Goal: Check status: Check status

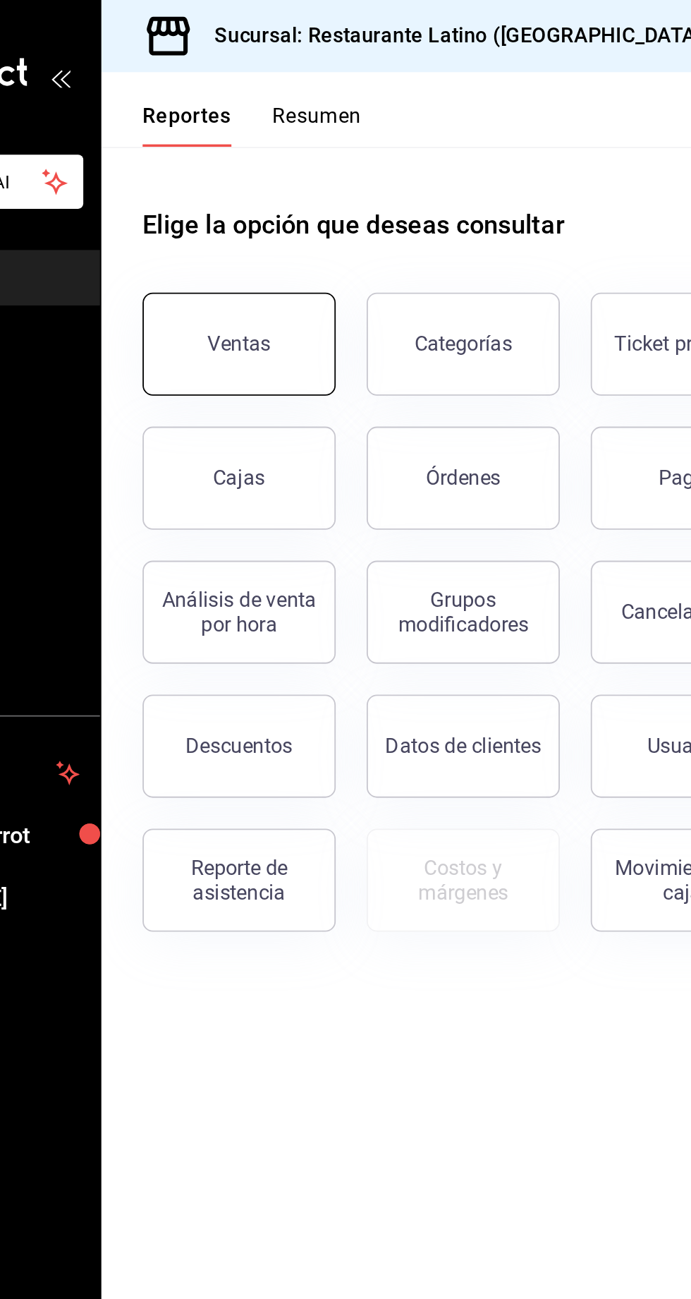
click at [245, 194] on button "Ventas" at bounding box center [259, 188] width 106 height 56
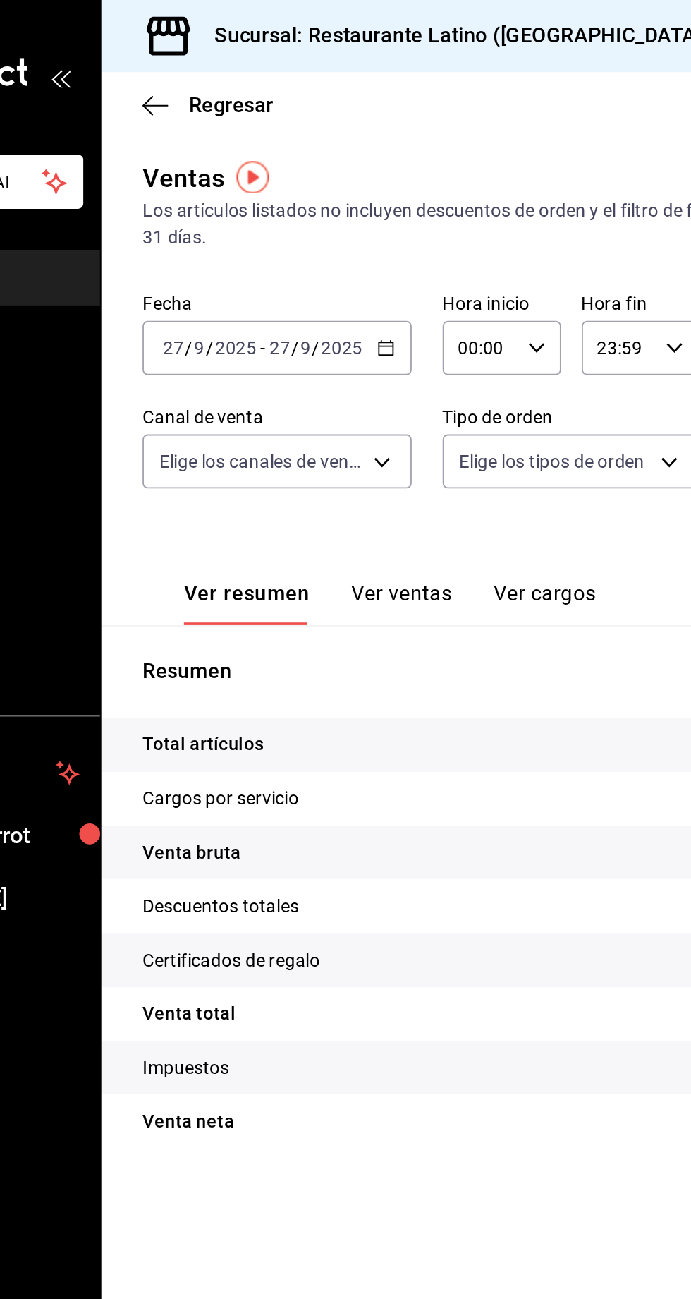
click at [327, 195] on div "[DATE] [DATE]" at bounding box center [300, 190] width 55 height 11
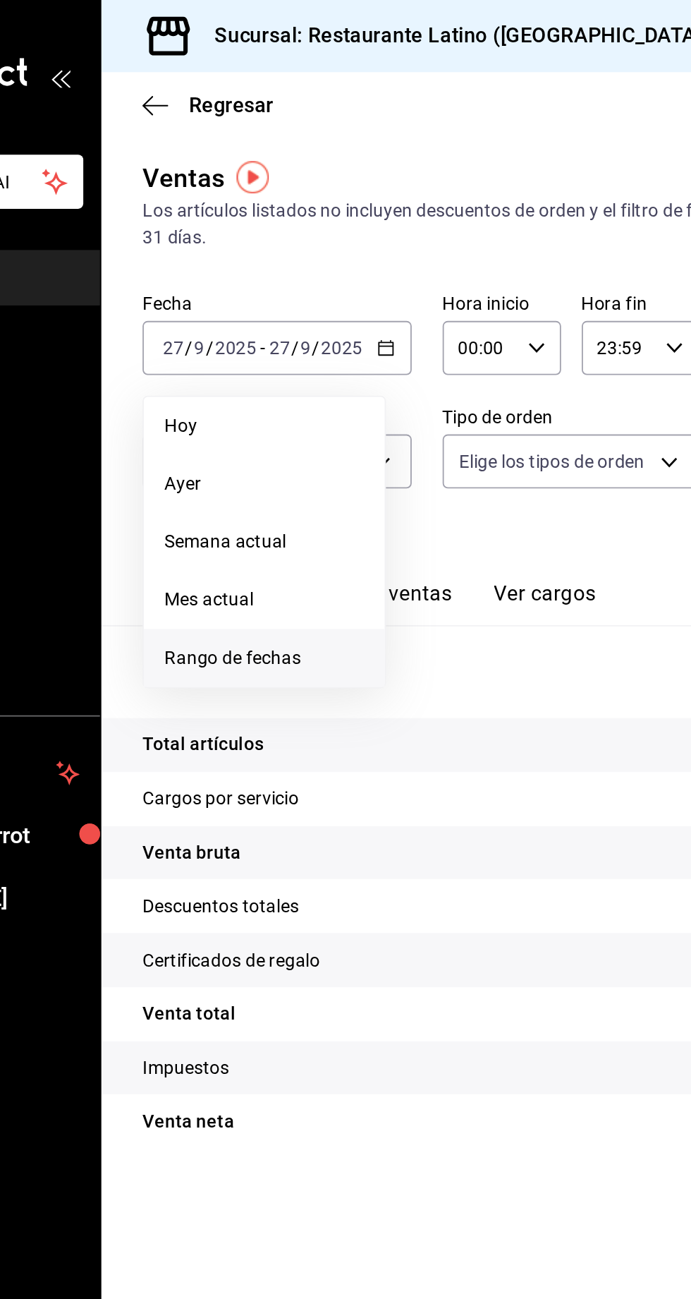
click at [238, 370] on li "Rango de fechas" at bounding box center [273, 360] width 132 height 32
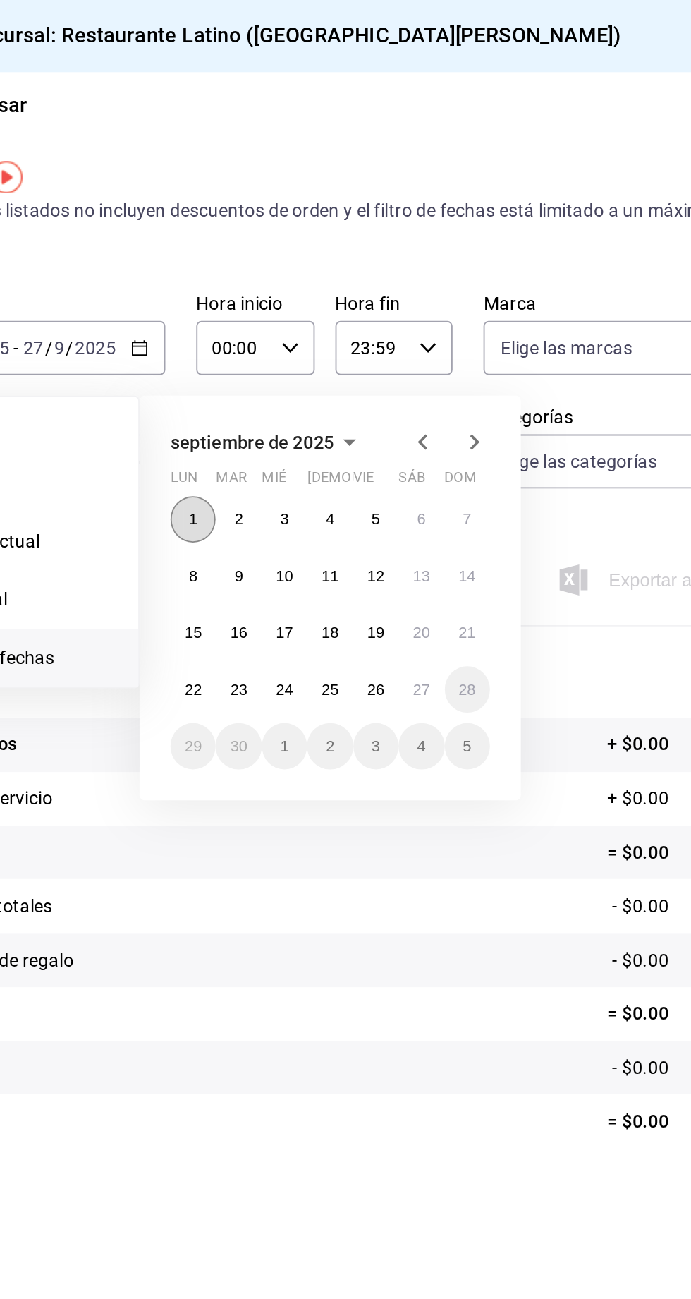
click at [359, 276] on button "1" at bounding box center [368, 284] width 25 height 25
click at [468, 377] on abbr "26" at bounding box center [468, 377] width 9 height 10
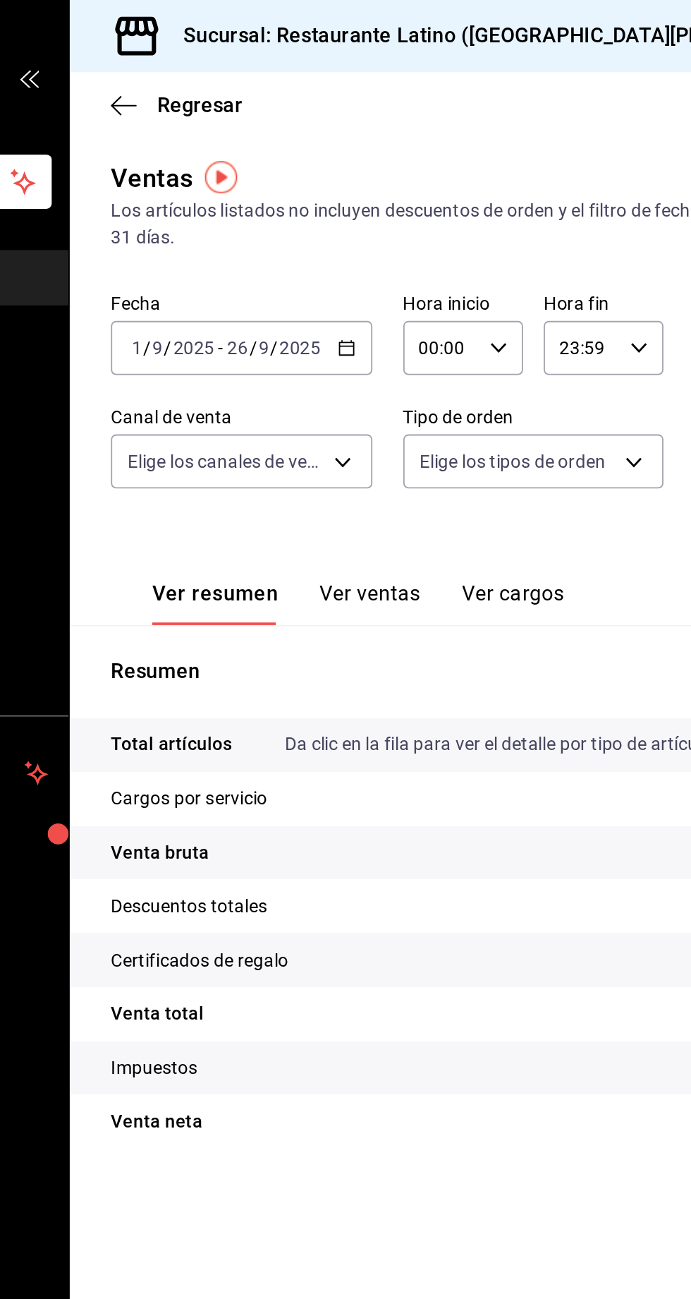
click at [332, 192] on icon "button" at bounding box center [335, 191] width 10 height 10
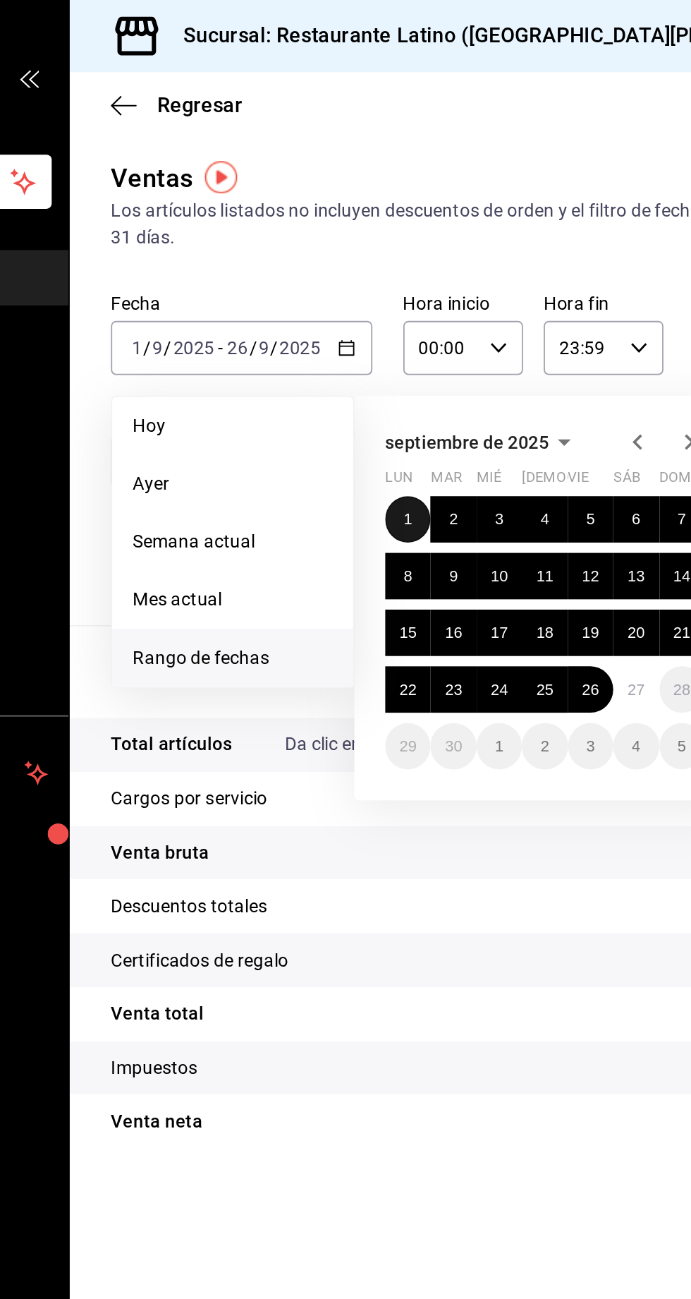
click at [368, 284] on abbr "1" at bounding box center [368, 284] width 5 height 10
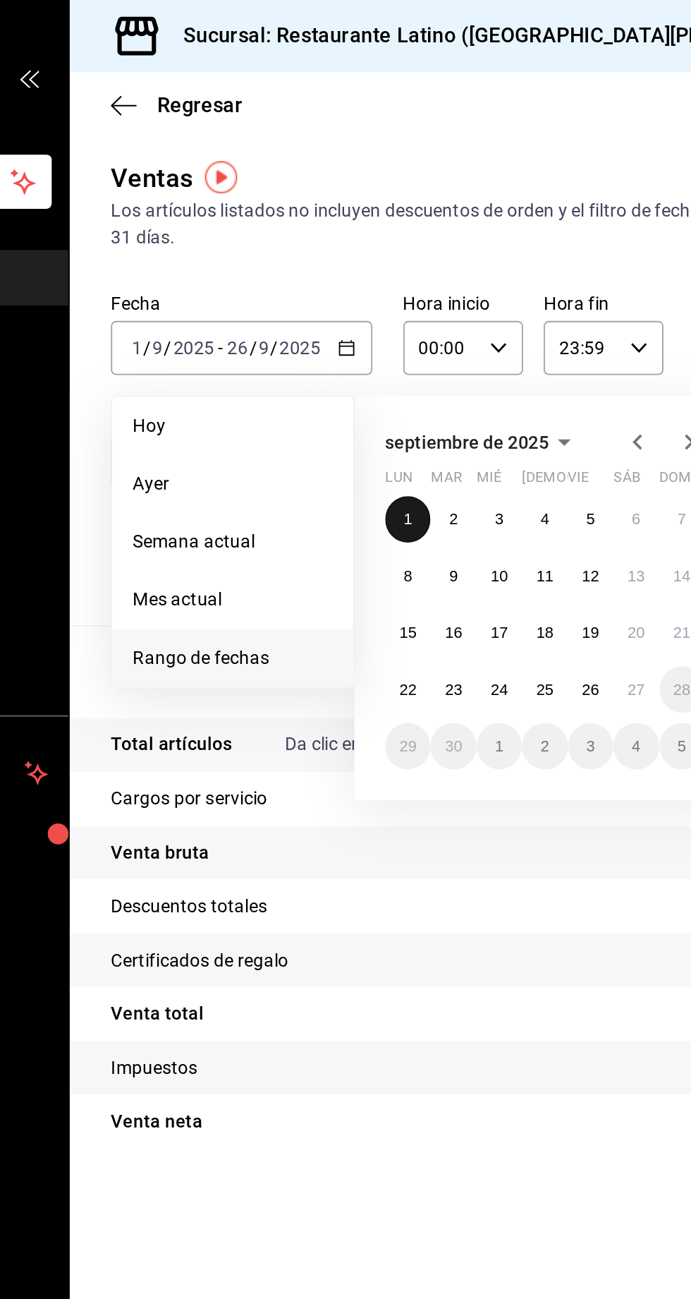
click at [360, 286] on button "1" at bounding box center [368, 284] width 25 height 25
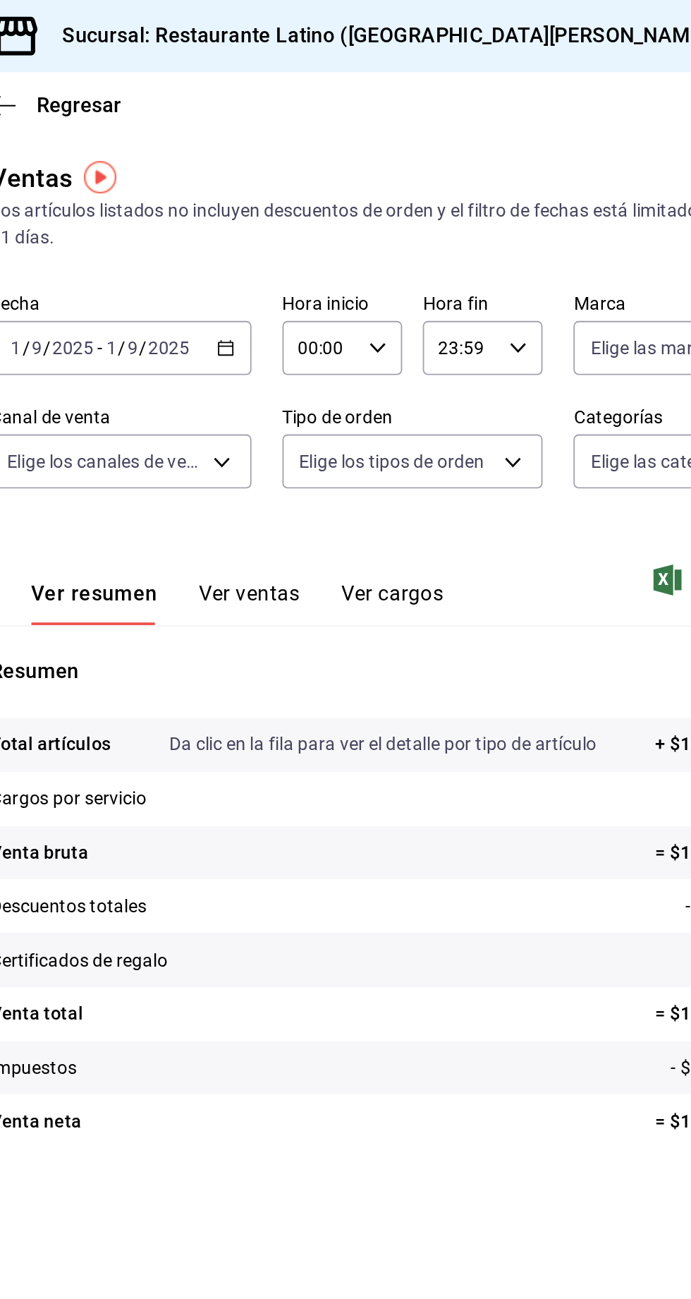
click at [344, 195] on div "[DATE] [DATE] - [DATE] [DATE]" at bounding box center [277, 191] width 143 height 30
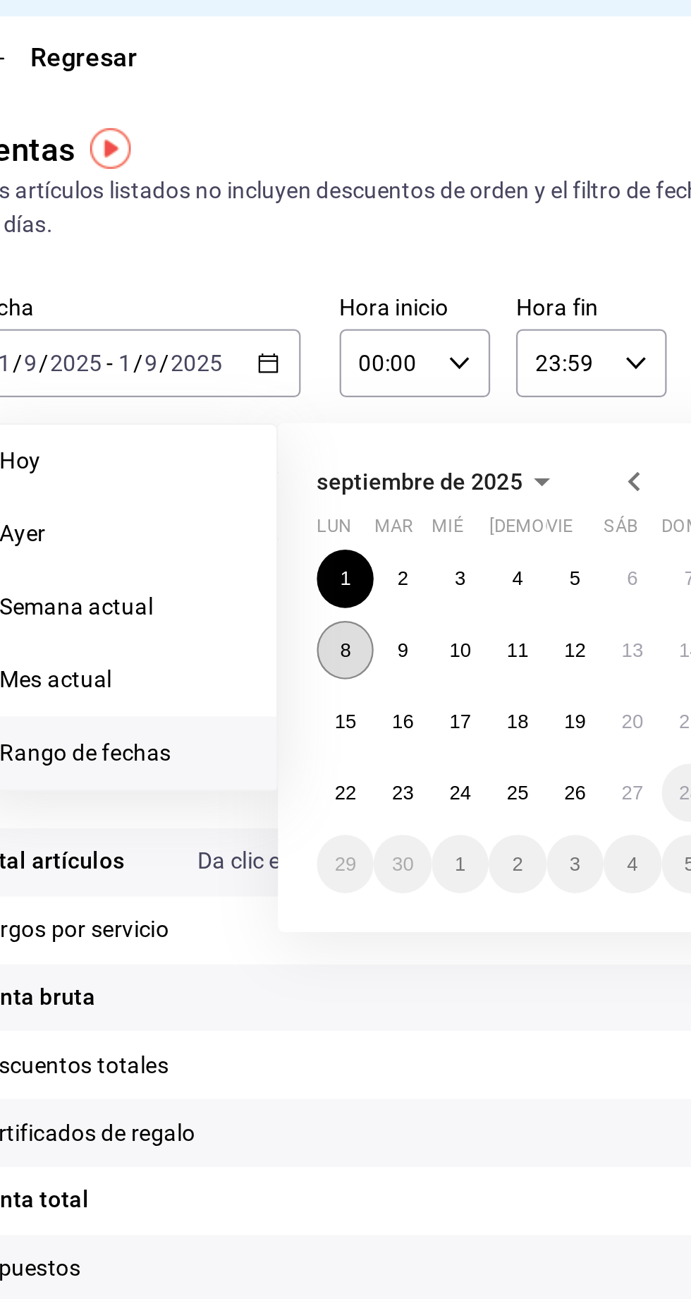
click at [364, 320] on button "8" at bounding box center [368, 315] width 25 height 25
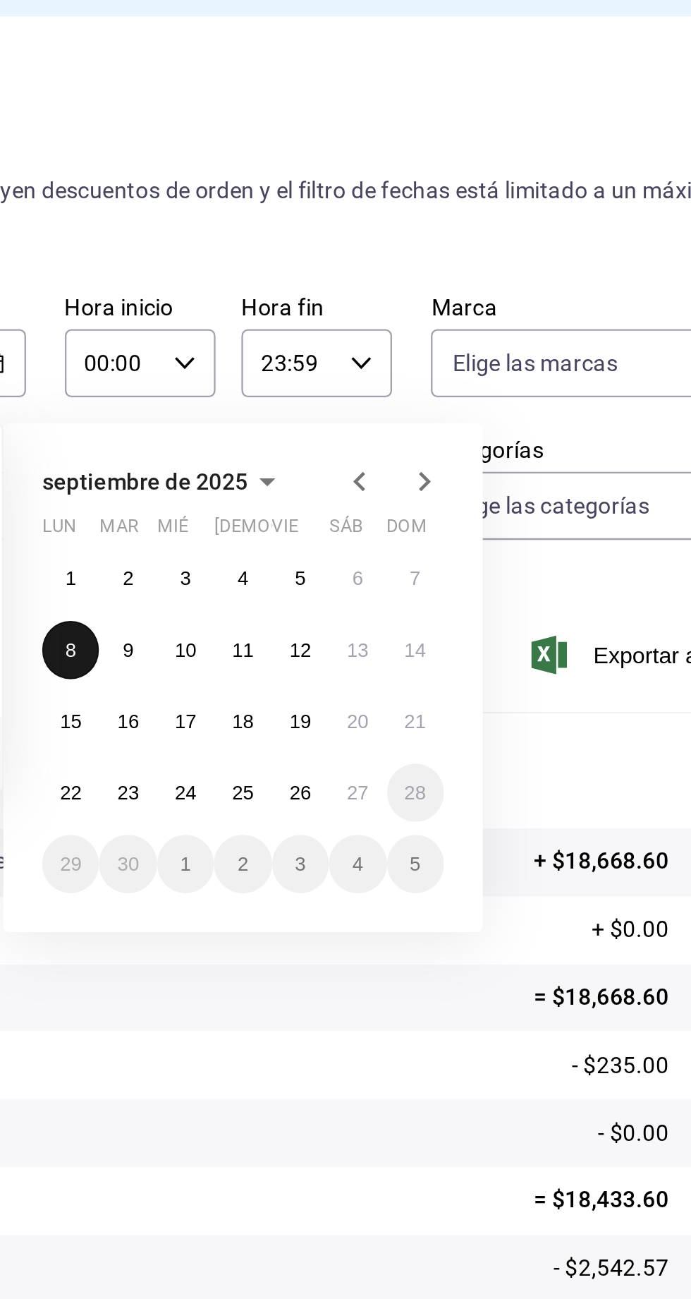
click at [367, 316] on abbr "8" at bounding box center [368, 315] width 5 height 10
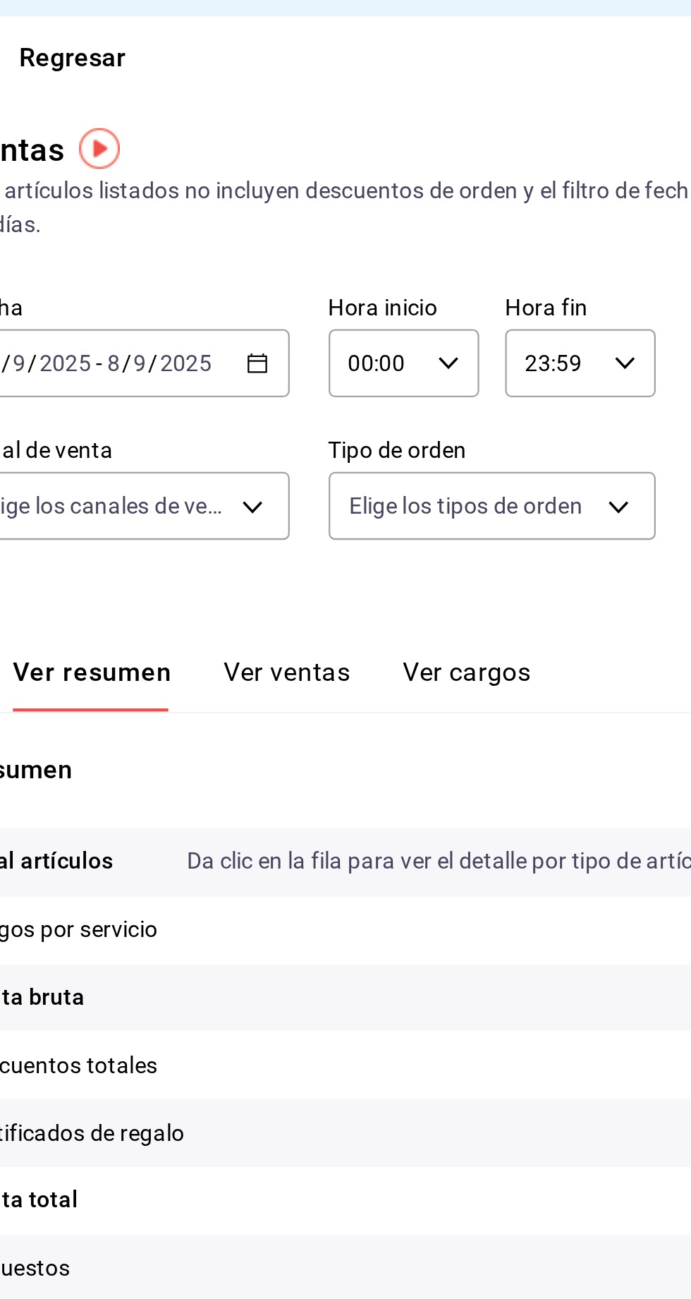
click at [334, 190] on icon "button" at bounding box center [335, 191] width 10 height 10
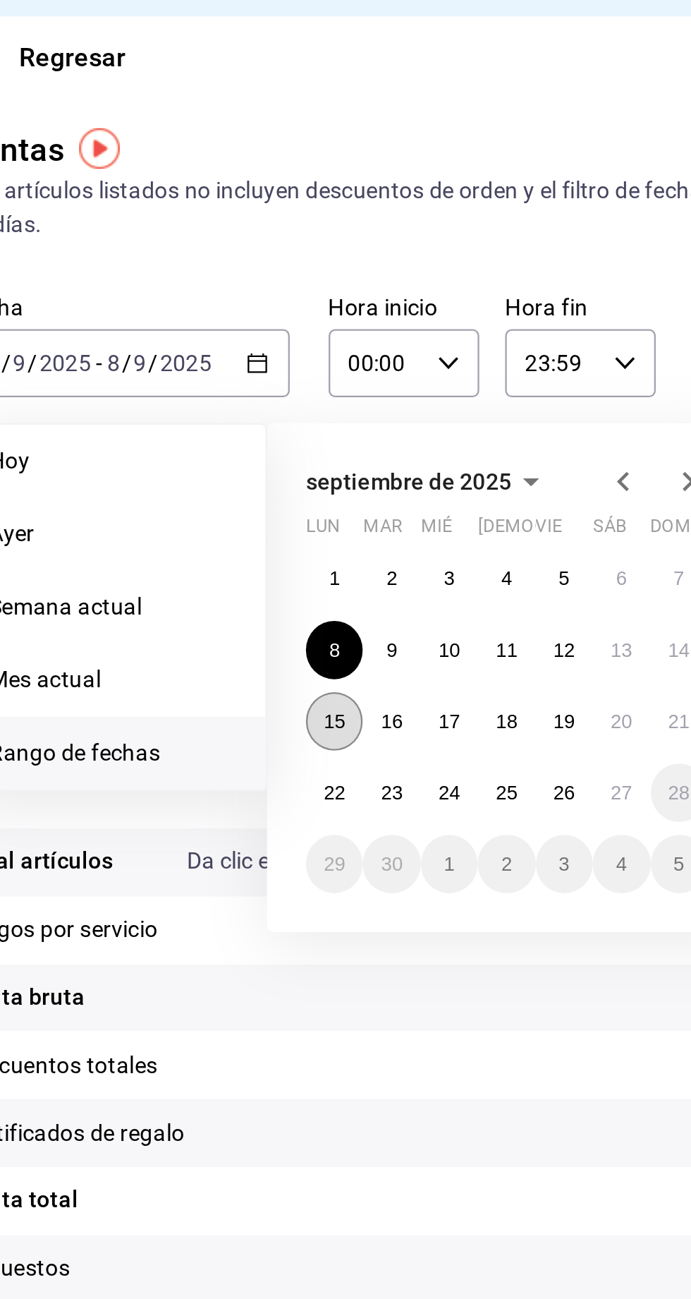
click at [364, 341] on abbr "15" at bounding box center [368, 346] width 9 height 10
click at [365, 348] on abbr "15" at bounding box center [368, 346] width 9 height 10
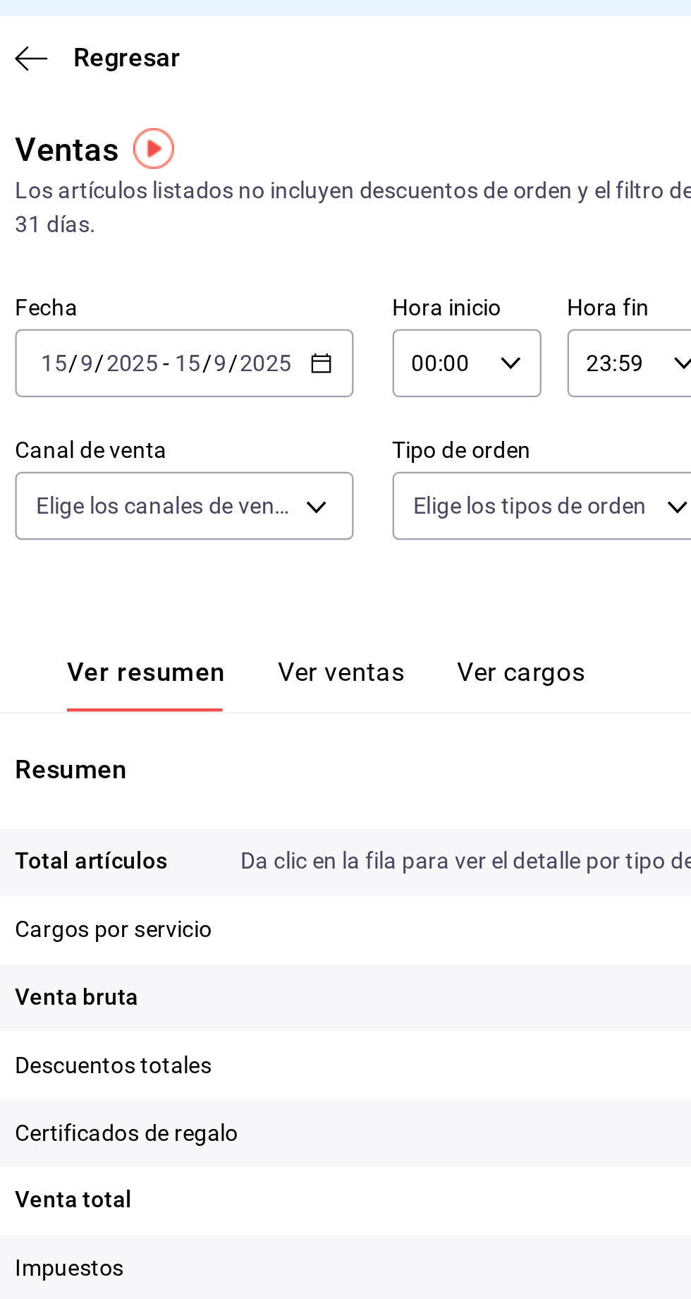
click at [340, 190] on icon "button" at bounding box center [339, 191] width 10 height 10
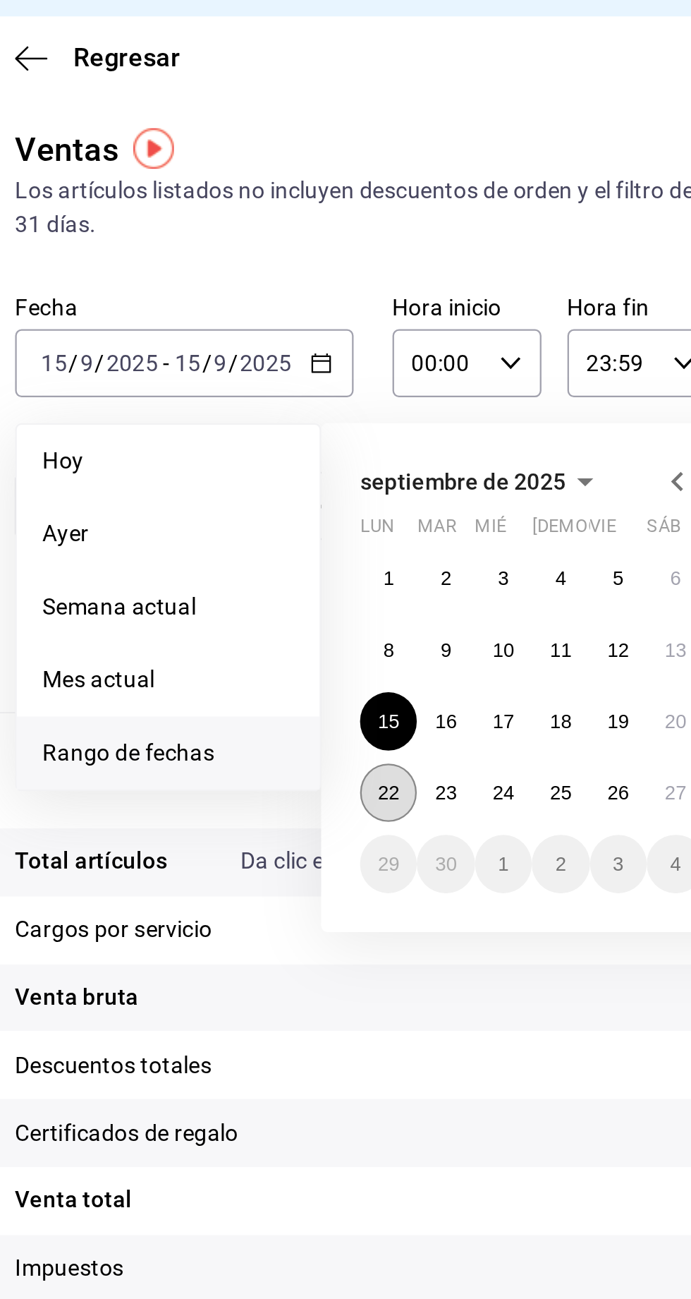
click at [367, 373] on abbr "22" at bounding box center [368, 377] width 9 height 10
click at [363, 379] on button "22" at bounding box center [368, 377] width 25 height 25
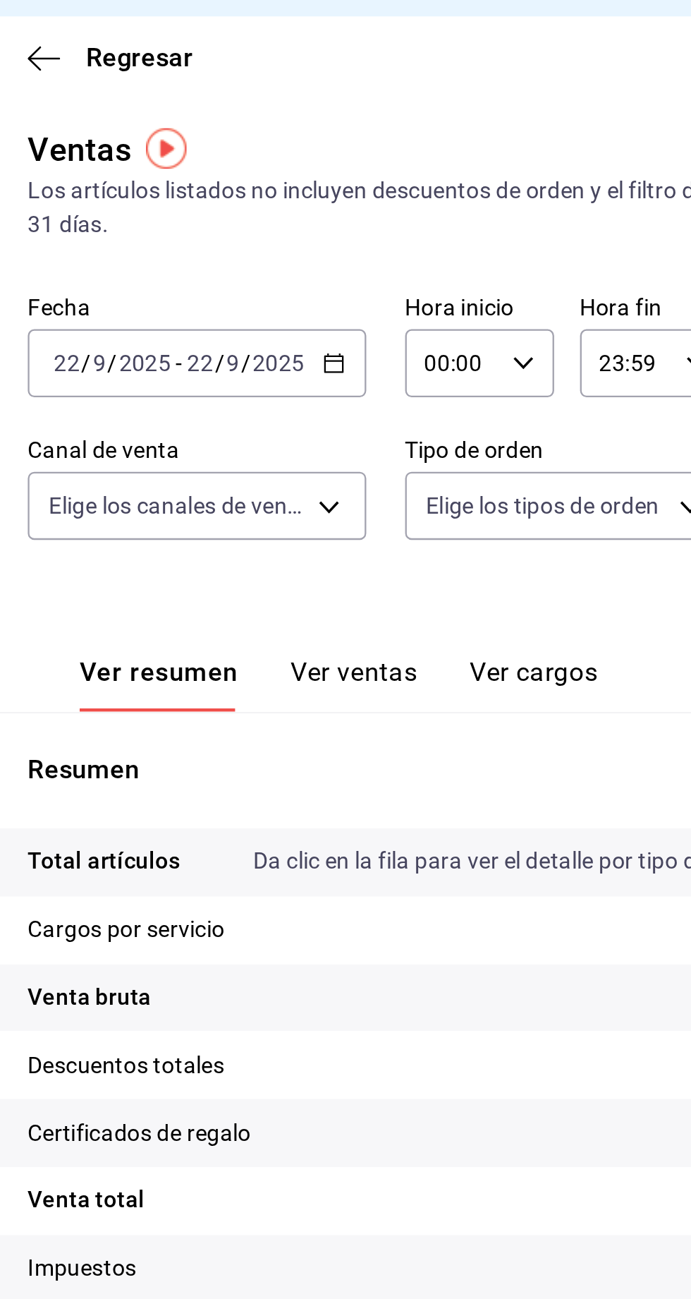
click at [348, 198] on div "[DATE] [DATE] - [DATE] [DATE]" at bounding box center [279, 191] width 147 height 30
